Goal: Task Accomplishment & Management: Use online tool/utility

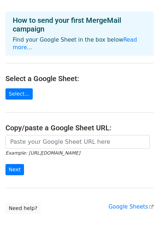
scroll to position [36, 0]
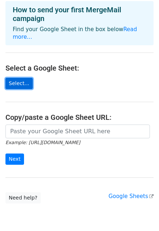
click at [15, 78] on link "Select..." at bounding box center [18, 83] width 27 height 11
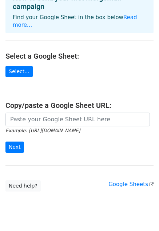
scroll to position [58, 0]
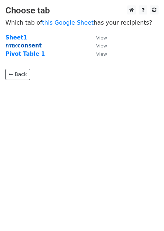
click at [27, 45] on strong "กรองconsent" at bounding box center [23, 45] width 36 height 7
click at [36, 46] on strong "กรองconsent" at bounding box center [23, 45] width 36 height 7
click at [101, 46] on small "View" at bounding box center [101, 45] width 11 height 5
click at [33, 46] on strong "กรองconsent" at bounding box center [23, 45] width 36 height 7
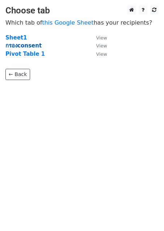
click at [33, 46] on strong "กรองconsent" at bounding box center [23, 45] width 36 height 7
click at [20, 80] on body "Choose tab Which tab of this Google Sheet has your recipients? Sheet1 View กรอง…" at bounding box center [82, 57] width 164 height 104
click at [30, 46] on strong "กรองconsent" at bounding box center [23, 45] width 36 height 7
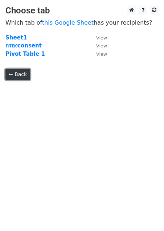
click at [18, 75] on link "← Back" at bounding box center [17, 74] width 25 height 11
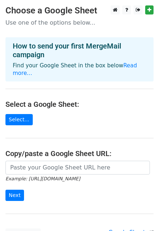
scroll to position [58, 0]
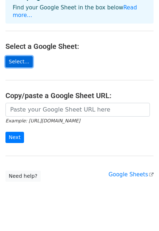
click at [16, 56] on link "Select..." at bounding box center [18, 61] width 27 height 11
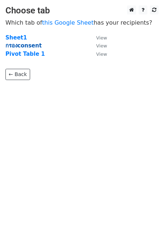
click at [28, 48] on strong "กรองconsent" at bounding box center [23, 45] width 36 height 7
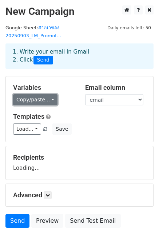
click at [28, 94] on link "Copy/paste..." at bounding box center [35, 99] width 44 height 11
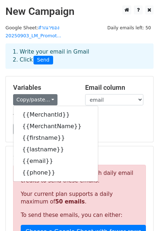
click at [59, 77] on div "Variables Copy/paste... {{MerchantId}} {{MerchantName}} {{firstname}} {{lastnam…" at bounding box center [79, 110] width 147 height 66
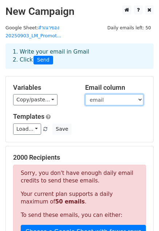
click at [104, 94] on select "MerchantId MerchantName [PERSON_NAME] email phone" at bounding box center [114, 99] width 58 height 11
click at [85, 94] on select "MerchantId MerchantName [PERSON_NAME] email phone" at bounding box center [114, 99] width 58 height 11
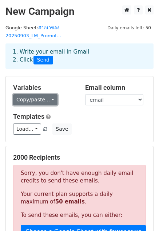
click at [38, 94] on link "Copy/paste..." at bounding box center [35, 99] width 44 height 11
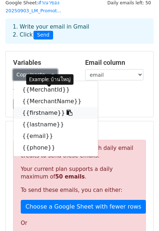
scroll to position [36, 0]
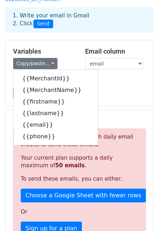
click at [54, 40] on div "Variables Copy/paste... {{MerchantId}} {{MerchantName}} {{firstname}} {{lastnam…" at bounding box center [79, 73] width 147 height 66
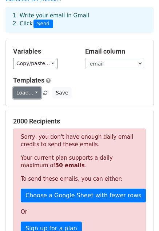
click at [29, 87] on link "Load..." at bounding box center [27, 92] width 28 height 11
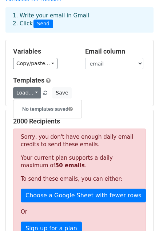
click at [84, 77] on h5 "Templates" at bounding box center [79, 81] width 132 height 8
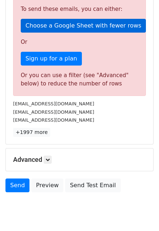
scroll to position [219, 0]
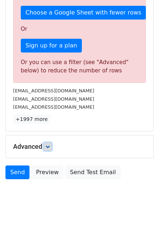
click at [49, 145] on icon at bounding box center [47, 147] width 4 height 4
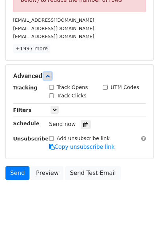
scroll to position [290, 0]
